Goal: Task Accomplishment & Management: Use online tool/utility

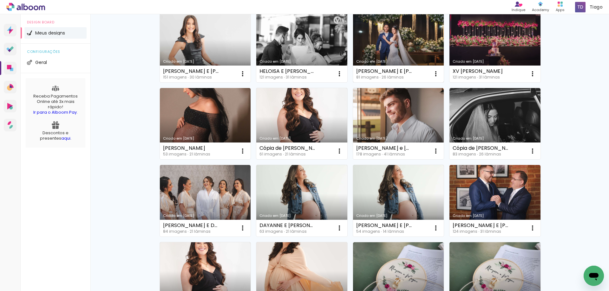
scroll to position [158, 0]
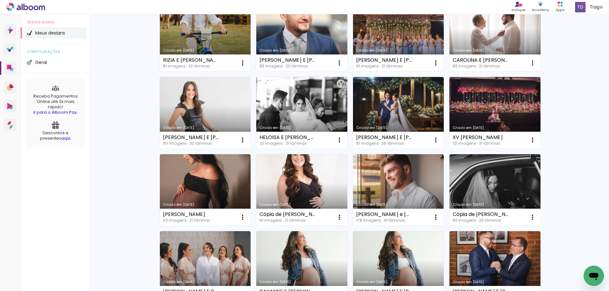
click at [322, 118] on link "Criado em [DATE]" at bounding box center [301, 113] width 91 height 72
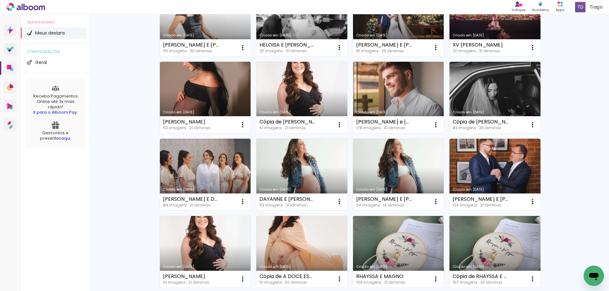
scroll to position [222, 0]
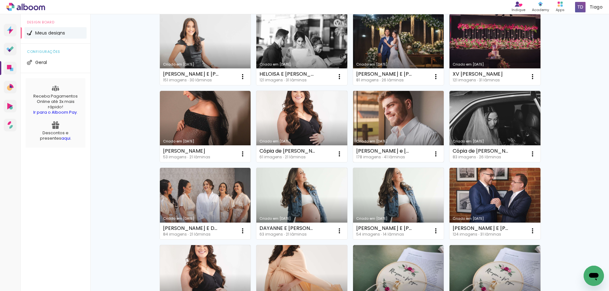
click at [387, 131] on link "Criado em [DATE]" at bounding box center [398, 127] width 91 height 72
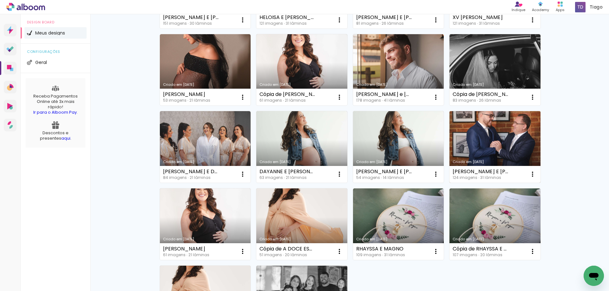
scroll to position [275, 0]
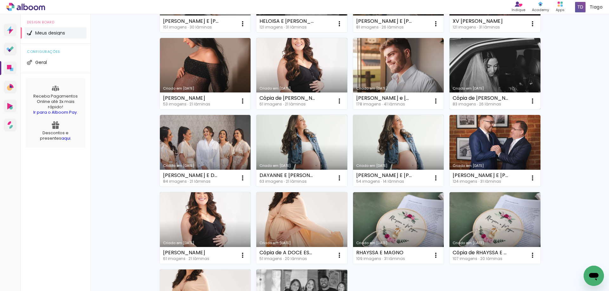
click at [481, 83] on link "Criado em [DATE]" at bounding box center [494, 74] width 91 height 72
